Goal: Transaction & Acquisition: Purchase product/service

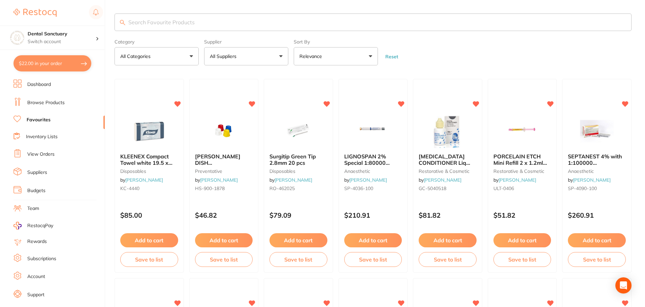
click at [57, 104] on link "Browse Products" at bounding box center [45, 102] width 37 height 7
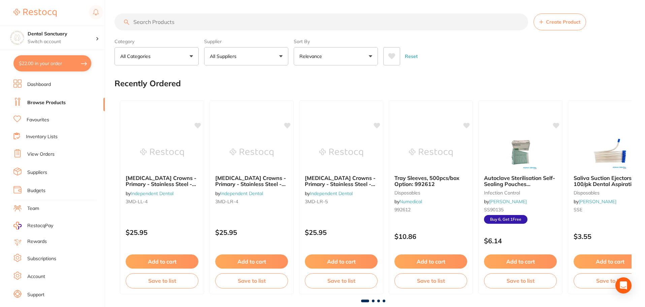
drag, startPoint x: 161, startPoint y: 24, endPoint x: 237, endPoint y: 42, distance: 77.7
click at [189, 32] on section "Create Product Category All Categories All Categories 3D Printing anaesthetic a…" at bounding box center [373, 39] width 517 height 52
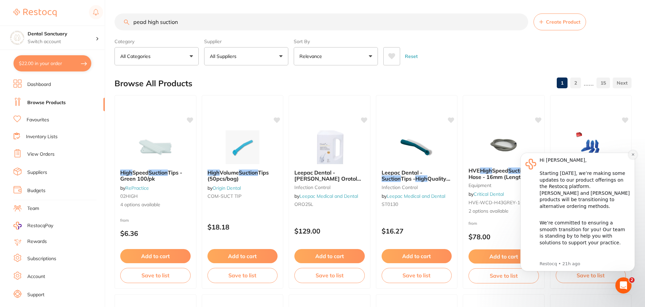
type input "pead high suction"
click at [634, 155] on icon "Dismiss notification" at bounding box center [633, 155] width 4 height 4
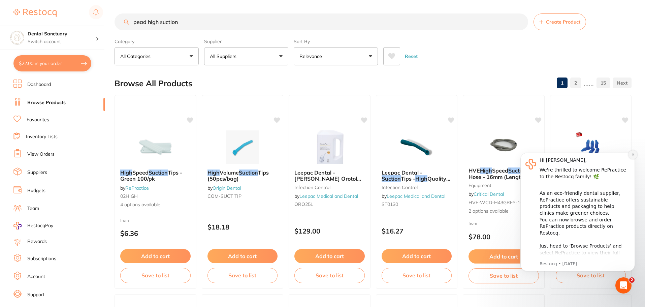
click at [635, 155] on button "Dismiss notification" at bounding box center [633, 154] width 9 height 9
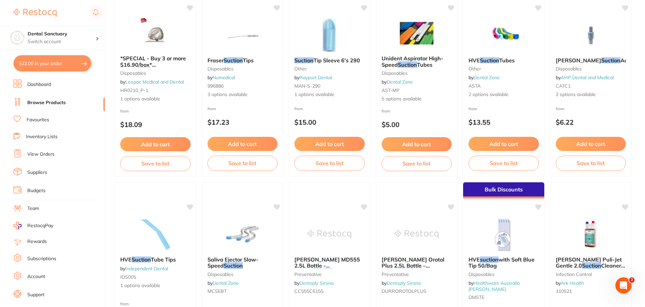
scroll to position [943, 0]
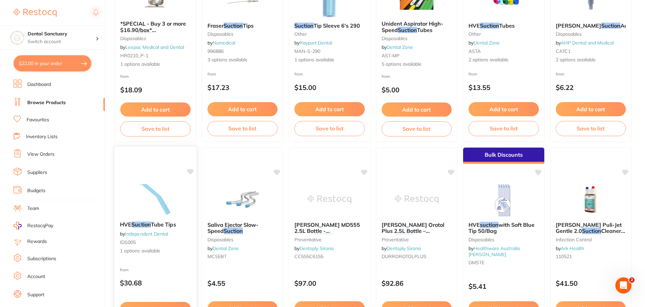
click at [163, 220] on div "HVE Suction Tube Tips by Independent Dental IDS005 1 options available" at bounding box center [156, 238] width 82 height 44
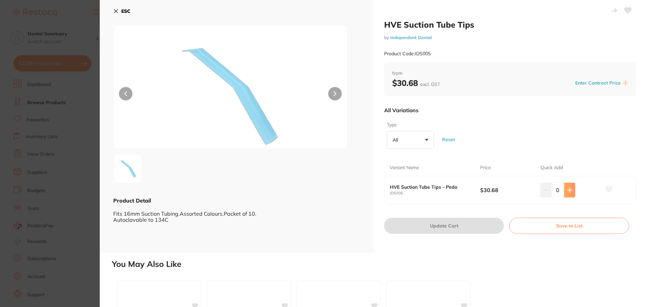
click at [567, 187] on icon at bounding box center [569, 189] width 5 height 5
type input "1"
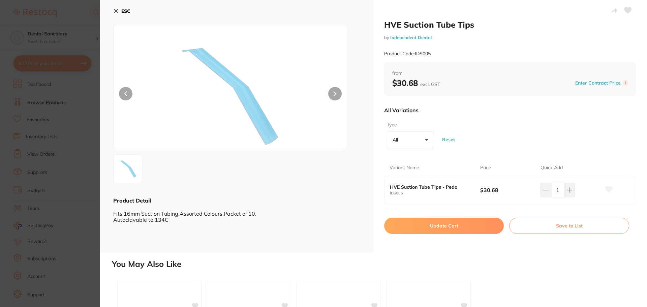
click at [610, 192] on icon at bounding box center [608, 189] width 7 height 7
click at [466, 226] on button "Update Cart" at bounding box center [444, 226] width 120 height 16
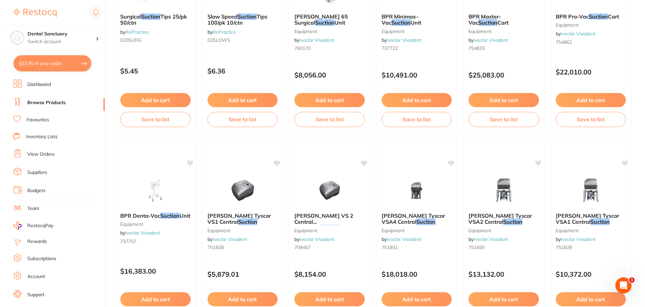
scroll to position [1609, 0]
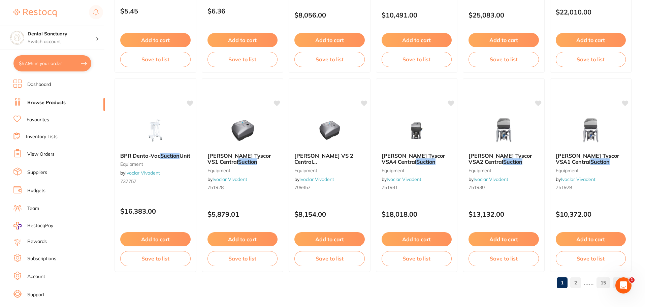
click at [578, 281] on link "2" at bounding box center [575, 282] width 11 height 13
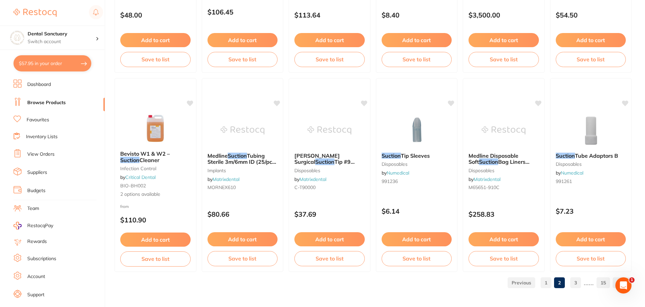
click at [576, 283] on link "3" at bounding box center [575, 282] width 11 height 13
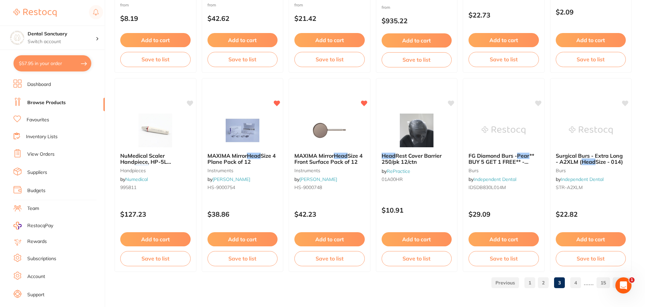
click at [576, 284] on link "4" at bounding box center [575, 282] width 11 height 13
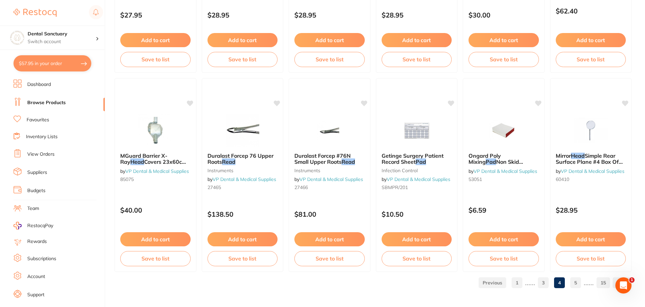
click at [65, 65] on button "$57.95 in your order" at bounding box center [52, 63] width 78 height 16
checkbox input "true"
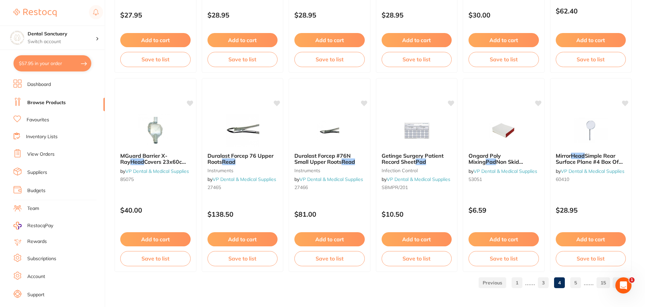
checkbox input "true"
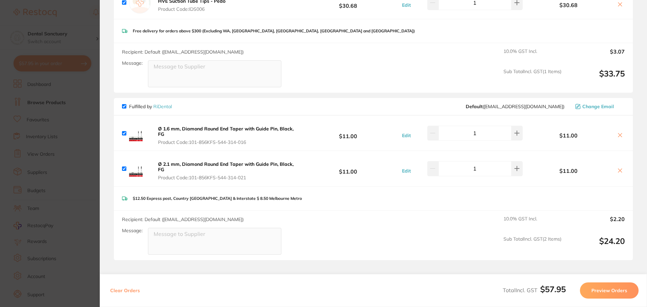
scroll to position [0, 0]
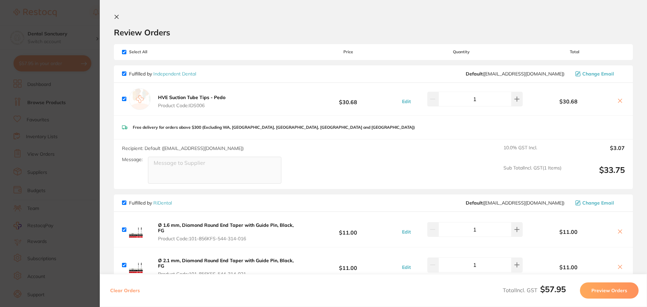
click at [119, 14] on section "Review Orders Your orders are being processed and we will notify you once we ha…" at bounding box center [373, 153] width 547 height 307
click at [117, 15] on icon at bounding box center [116, 16] width 5 height 5
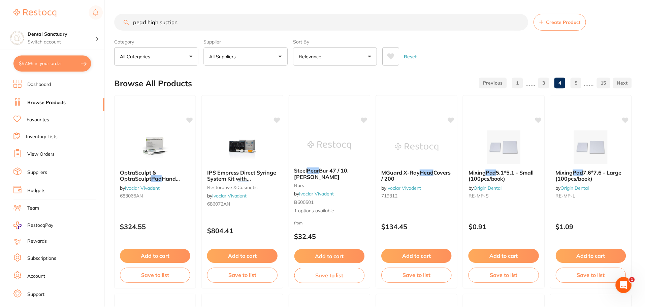
scroll to position [1609, 0]
